Goal: Task Accomplishment & Management: Use online tool/utility

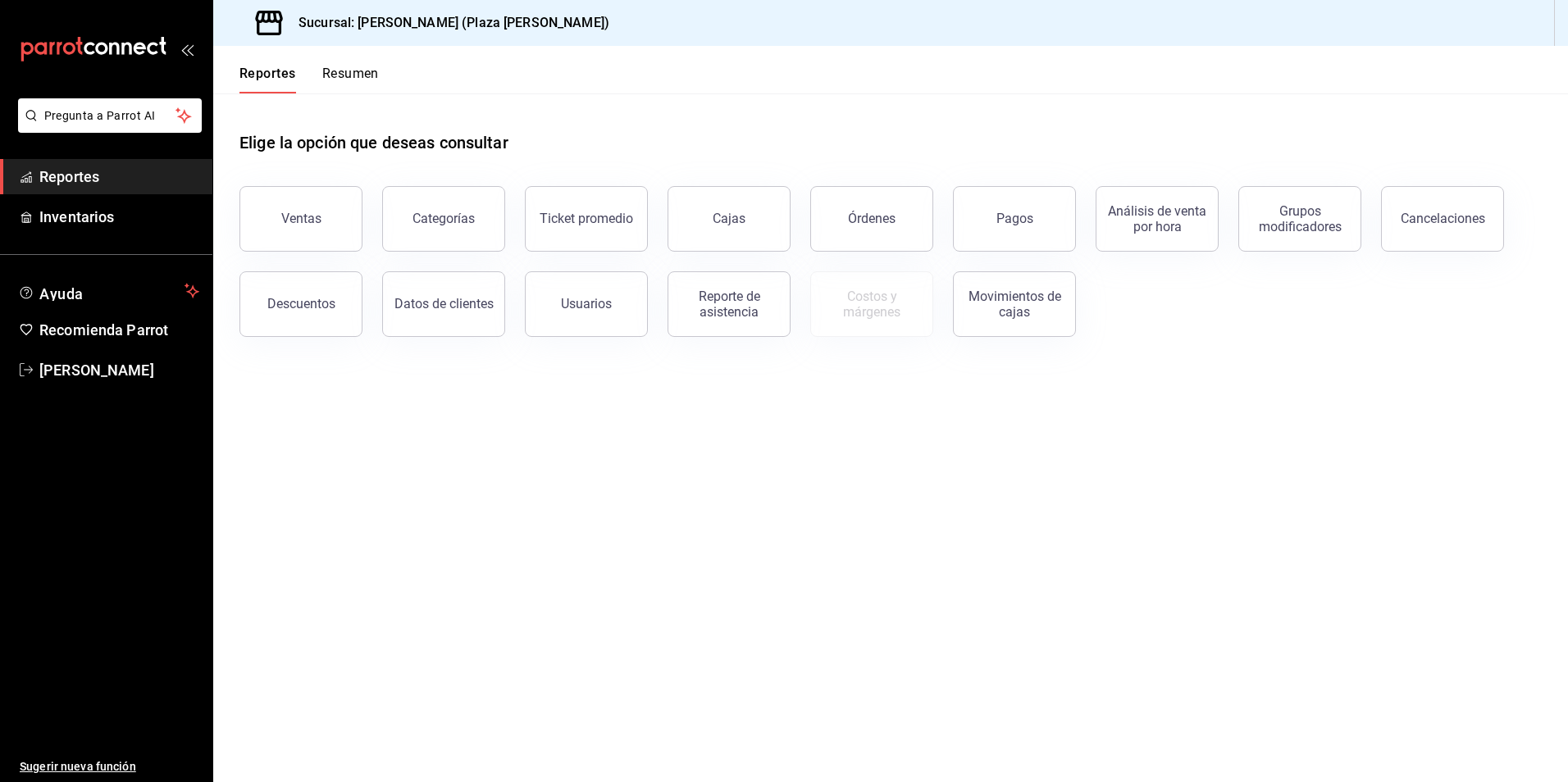
drag, startPoint x: 287, startPoint y: 222, endPoint x: 335, endPoint y: 233, distance: 49.2
click at [287, 222] on div "Ventas" at bounding box center [301, 218] width 40 height 15
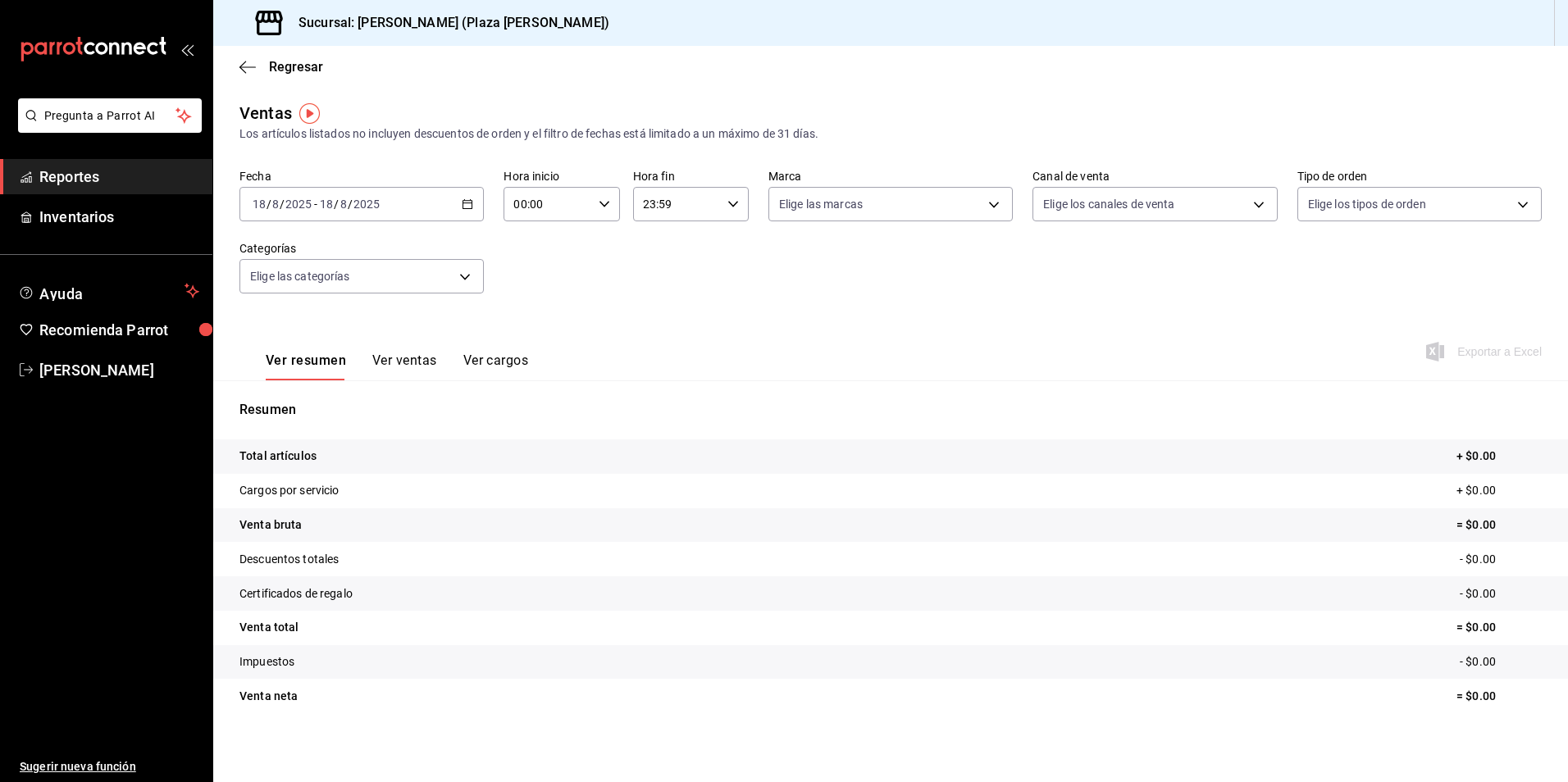
click at [467, 208] on icon "button" at bounding box center [467, 204] width 11 height 11
click at [273, 286] on span "Ayer" at bounding box center [317, 290] width 127 height 17
click at [1498, 357] on span "Exportar a Excel" at bounding box center [1485, 351] width 112 height 20
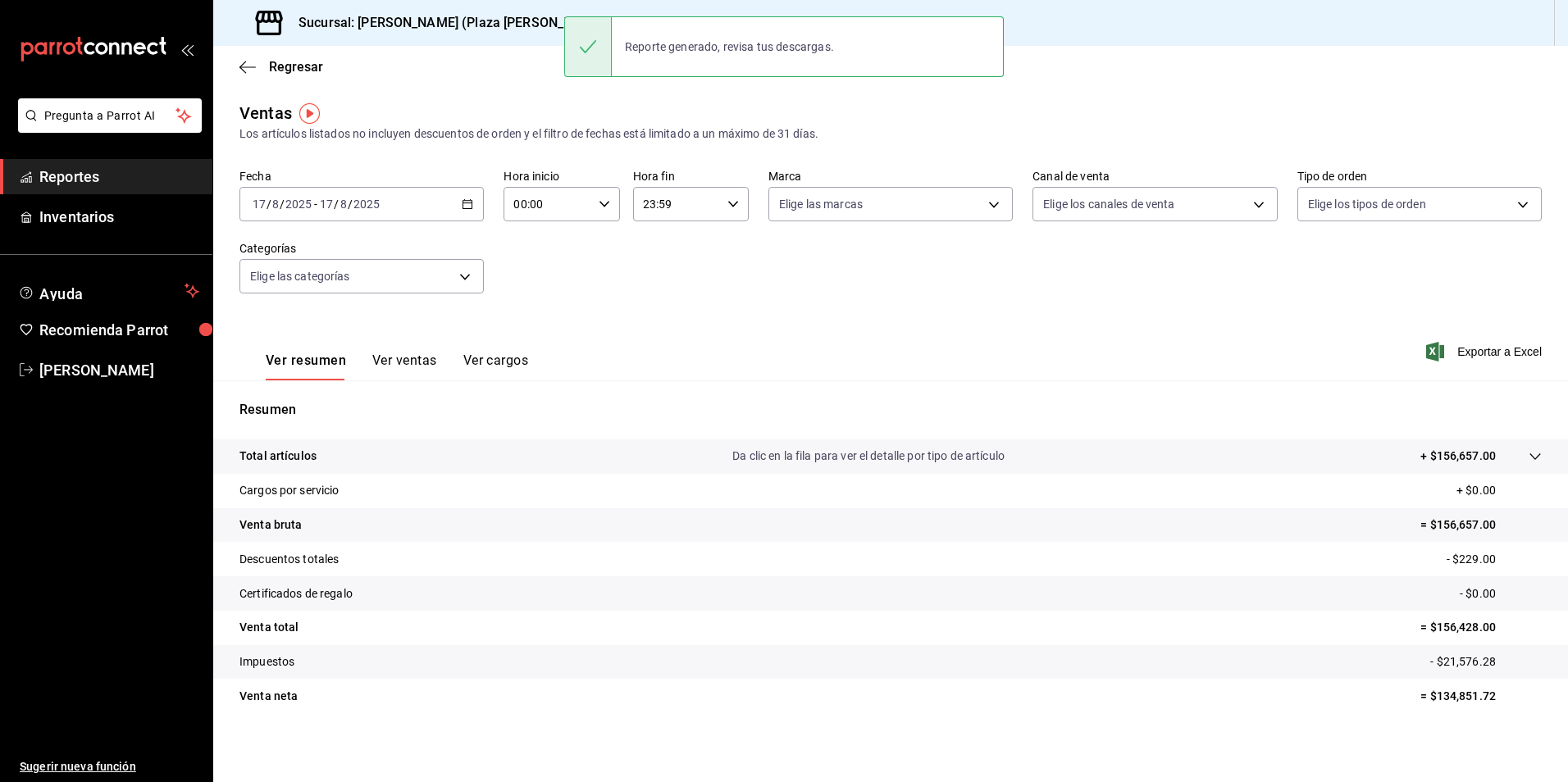
click at [463, 203] on \(Stroke\) "button" at bounding box center [468, 202] width 9 height 1
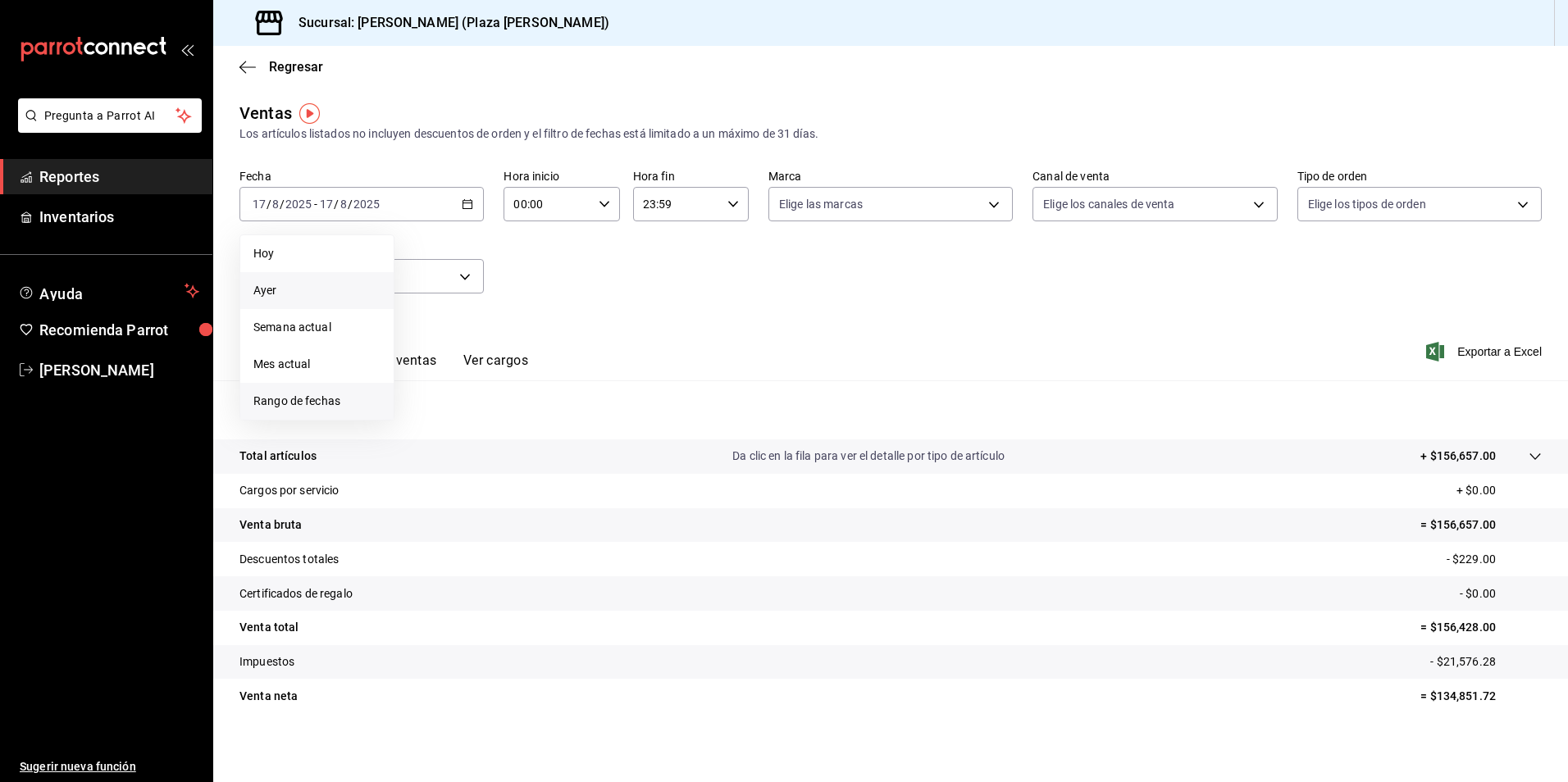
click at [279, 405] on span "Rango de fechas" at bounding box center [317, 401] width 127 height 17
click at [431, 383] on abbr "11" at bounding box center [428, 385] width 10 height 11
click at [602, 379] on button "17" at bounding box center [603, 384] width 28 height 29
click at [599, 200] on icon "button" at bounding box center [605, 204] width 11 height 11
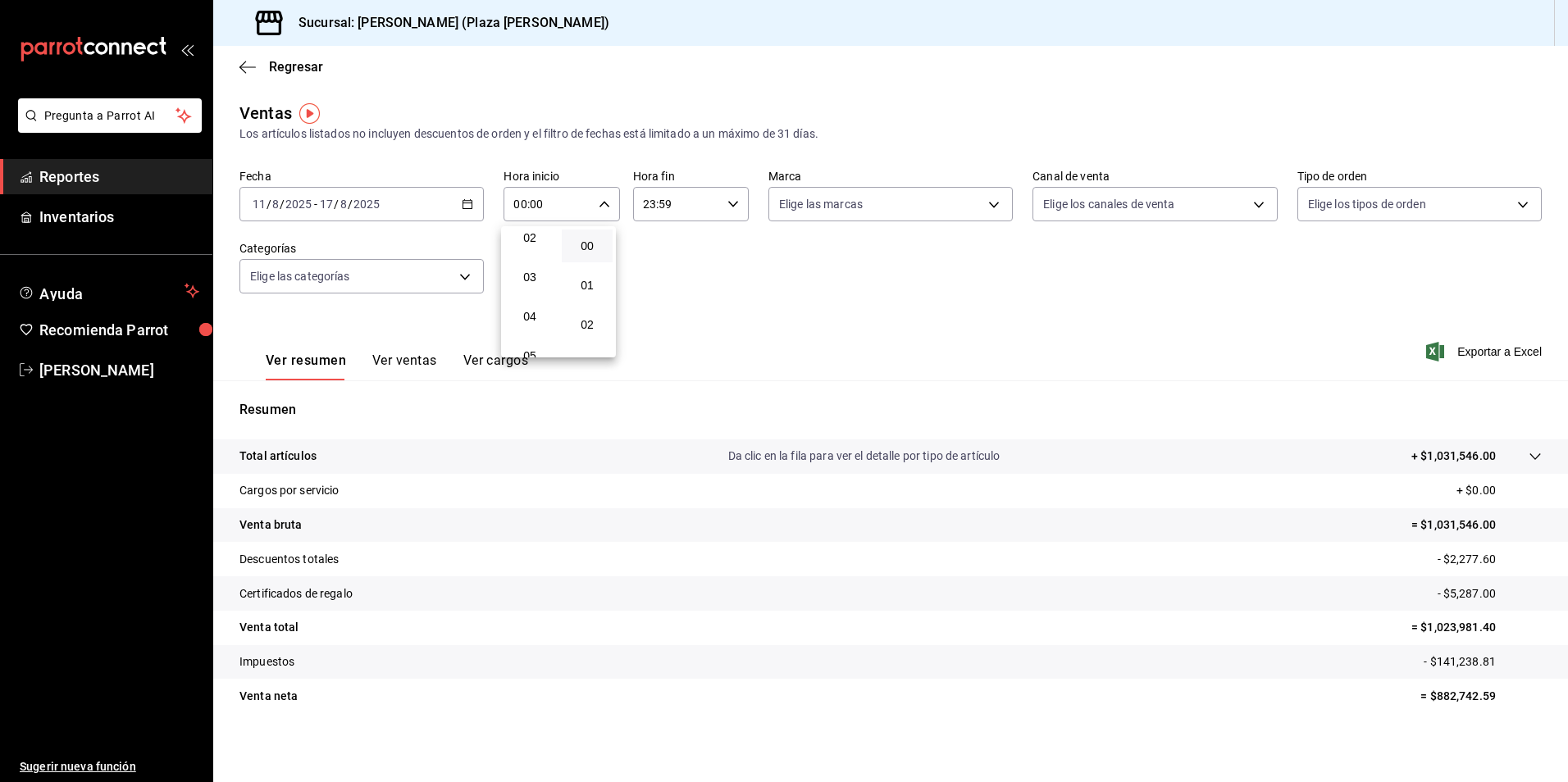
scroll to position [164, 0]
click at [529, 313] on span "06" at bounding box center [530, 318] width 31 height 13
type input "06:00"
click at [689, 289] on div at bounding box center [784, 391] width 1568 height 782
click at [1471, 352] on span "Exportar a Excel" at bounding box center [1485, 351] width 112 height 20
